Goal: Information Seeking & Learning: Learn about a topic

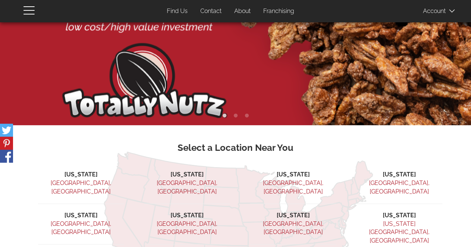
scroll to position [74, 0]
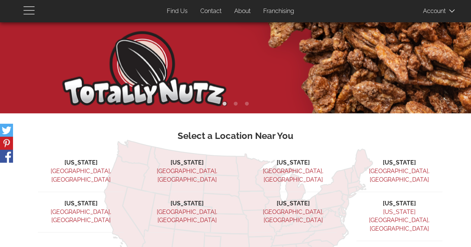
click at [31, 14] on span "button" at bounding box center [28, 14] width 11 height 1
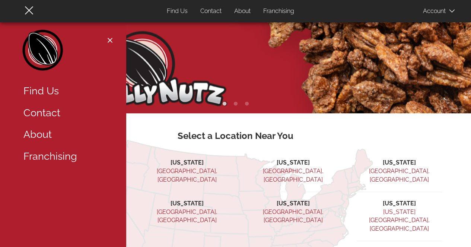
click at [185, 38] on img at bounding box center [235, 31] width 471 height 166
click at [278, 63] on img at bounding box center [235, 31] width 471 height 166
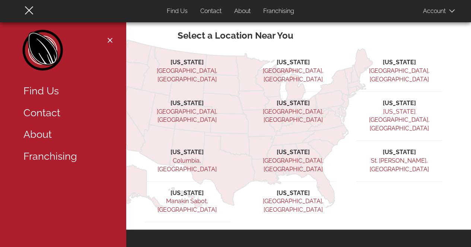
scroll to position [113, 0]
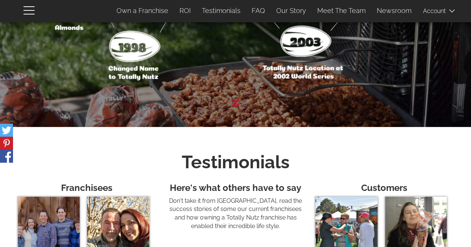
scroll to position [2067, 0]
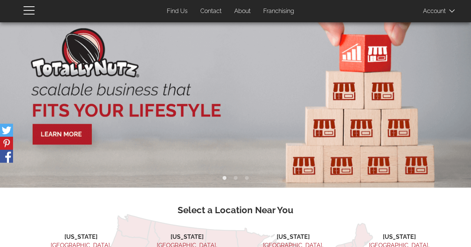
click at [73, 132] on img at bounding box center [235, 105] width 471 height 166
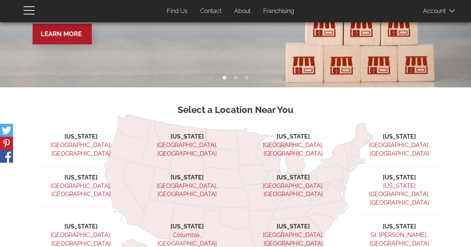
scroll to position [112, 0]
